Goal: Information Seeking & Learning: Learn about a topic

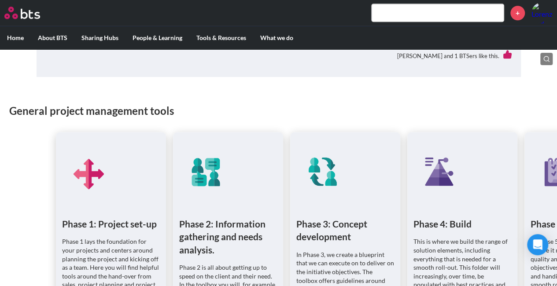
scroll to position [485, 0]
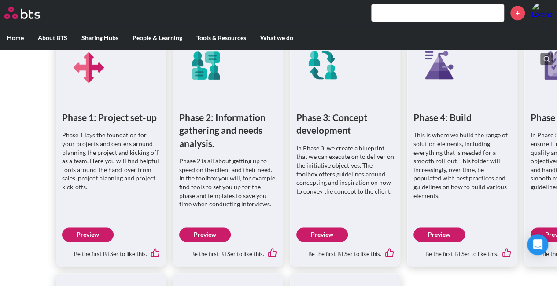
click at [94, 232] on link "Preview" at bounding box center [88, 235] width 52 height 14
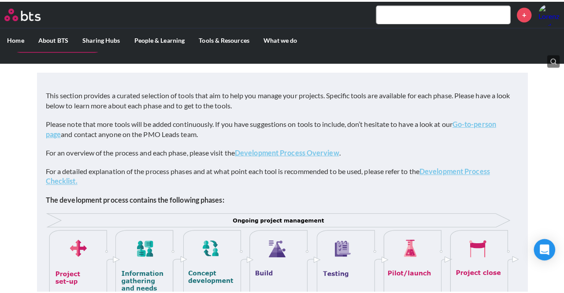
scroll to position [0, 0]
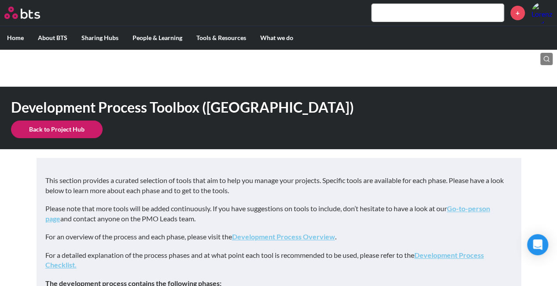
click at [57, 126] on link "Back to Project Hub" at bounding box center [57, 130] width 92 height 18
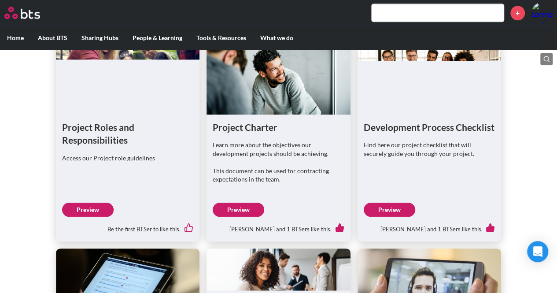
scroll to position [353, 0]
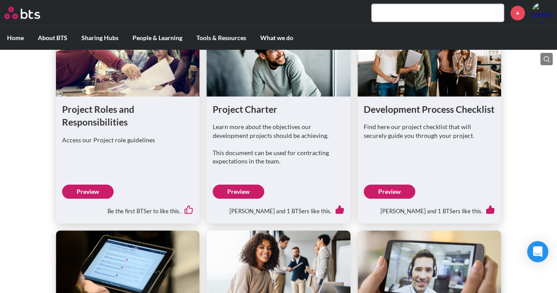
click at [95, 203] on div "Project Roles and Responsibilities Access our Project role guidelines Preview B…" at bounding box center [128, 160] width 144 height 127
click at [93, 199] on link "Preview" at bounding box center [88, 192] width 52 height 14
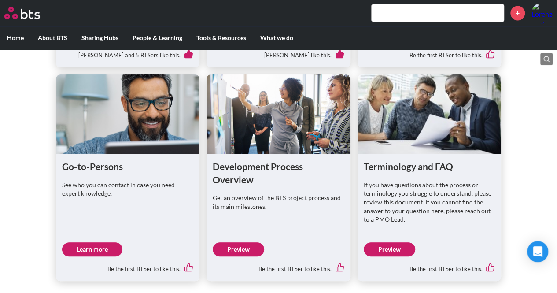
scroll to position [551, 0]
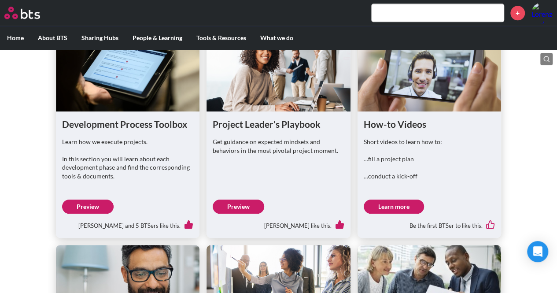
click at [82, 214] on link "Preview" at bounding box center [88, 207] width 52 height 14
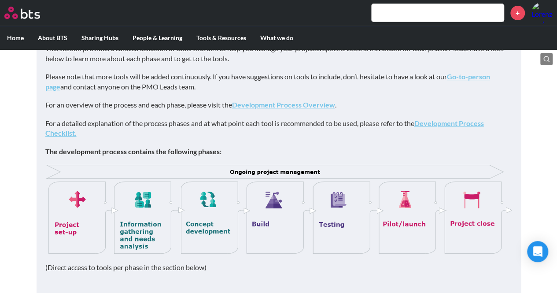
click at [77, 192] on img at bounding box center [278, 209] width 467 height 89
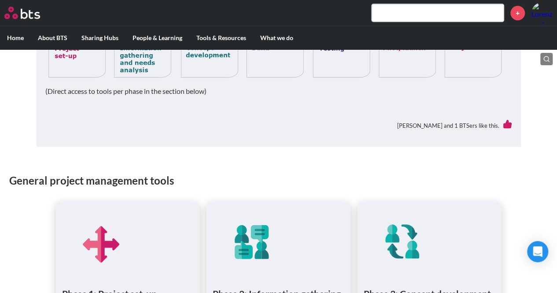
scroll to position [485, 0]
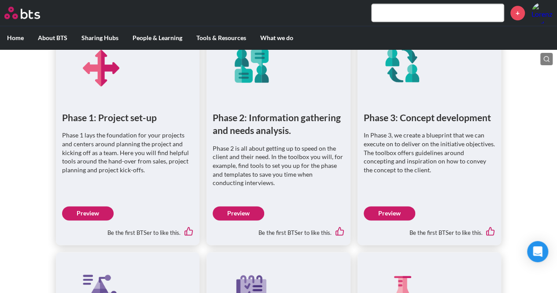
click at [99, 208] on link "Preview" at bounding box center [88, 213] width 52 height 14
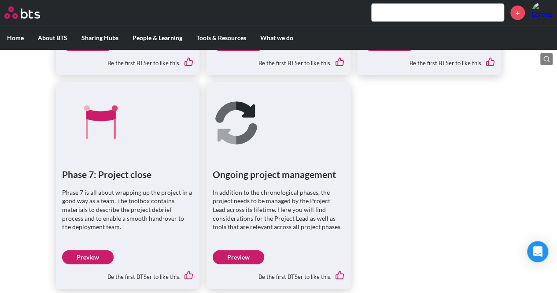
scroll to position [524, 0]
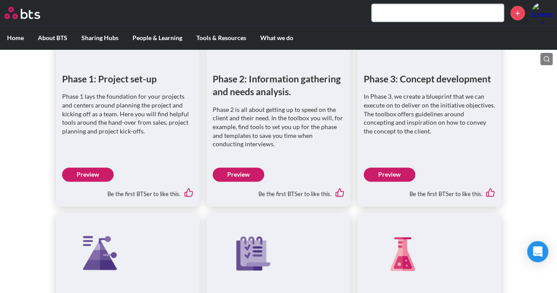
click at [244, 179] on link "Preview" at bounding box center [239, 174] width 52 height 14
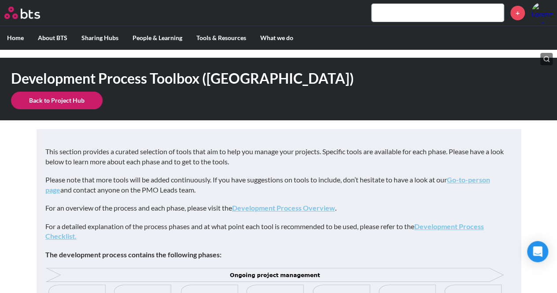
scroll to position [0, 0]
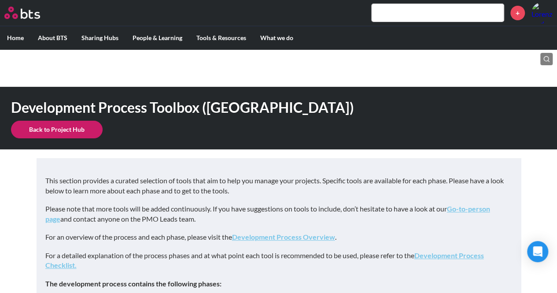
click at [81, 123] on link "Back to Project Hub" at bounding box center [57, 130] width 92 height 18
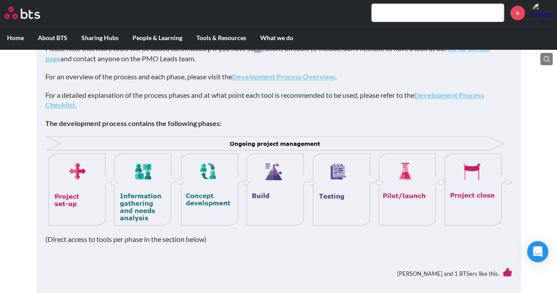
scroll to position [264, 0]
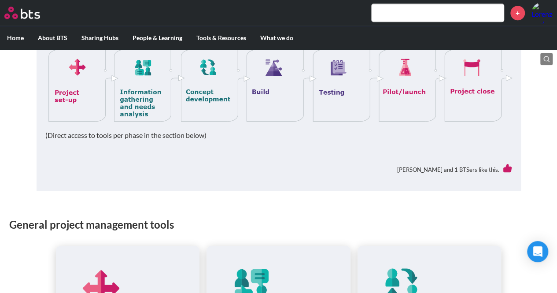
click at [95, 89] on img at bounding box center [278, 77] width 467 height 89
click at [69, 93] on img at bounding box center [278, 77] width 467 height 89
click at [158, 89] on img at bounding box center [278, 77] width 467 height 89
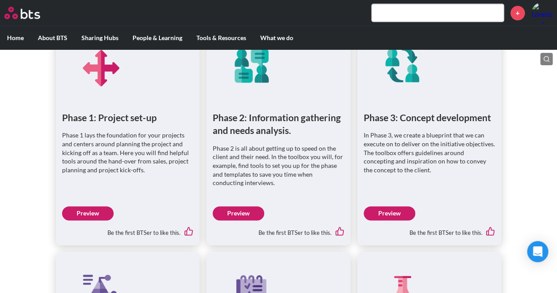
click at [86, 209] on link "Preview" at bounding box center [88, 213] width 52 height 14
click at [228, 222] on div "Be the first BTSer to like this." at bounding box center [279, 229] width 132 height 19
click at [229, 209] on link "Preview" at bounding box center [239, 213] width 52 height 14
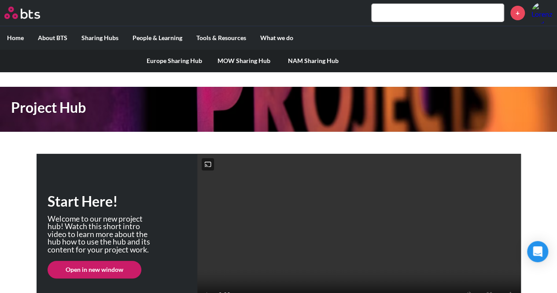
click at [180, 57] on link "Europe Sharing Hub" at bounding box center [175, 60] width 70 height 23
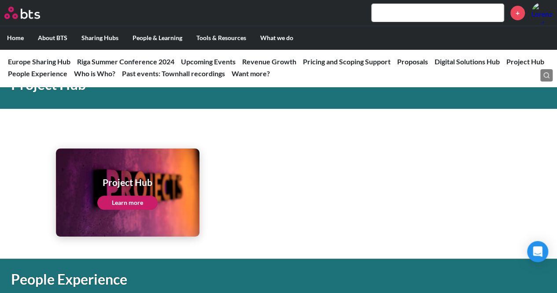
scroll to position [1895, 0]
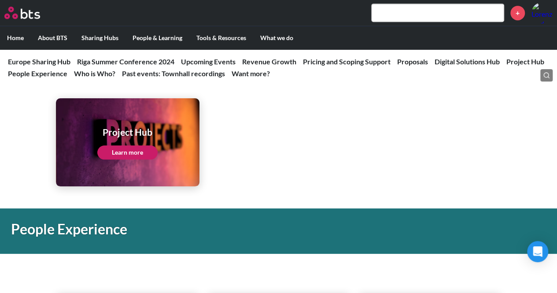
click at [141, 149] on link "Learn more" at bounding box center [127, 152] width 60 height 14
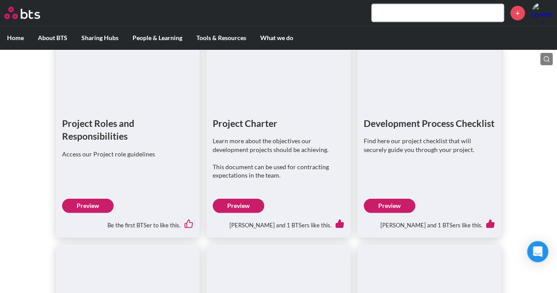
scroll to position [353, 0]
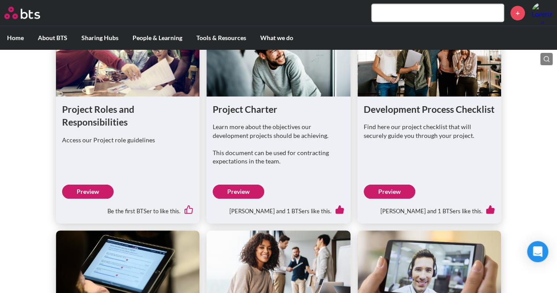
click at [90, 199] on link "Preview" at bounding box center [88, 192] width 52 height 14
